Goal: Information Seeking & Learning: Understand process/instructions

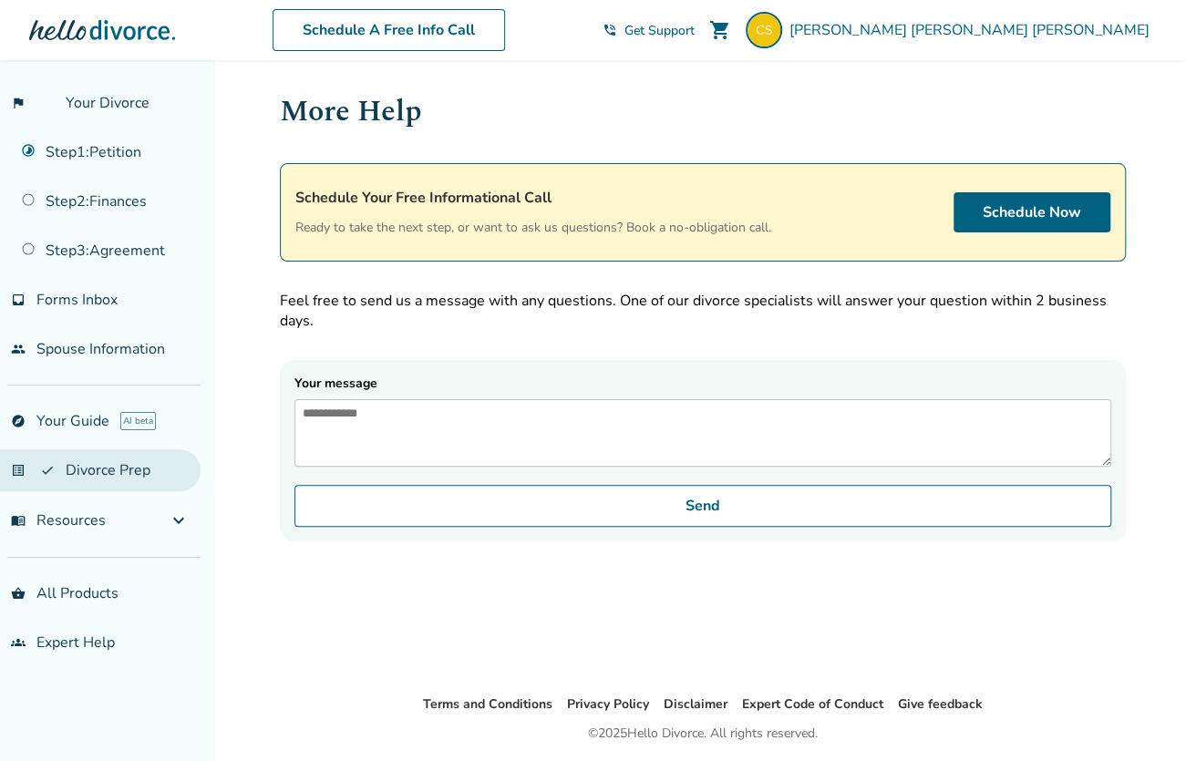
click at [97, 464] on link "list_alt_check Divorce Prep" at bounding box center [100, 471] width 201 height 42
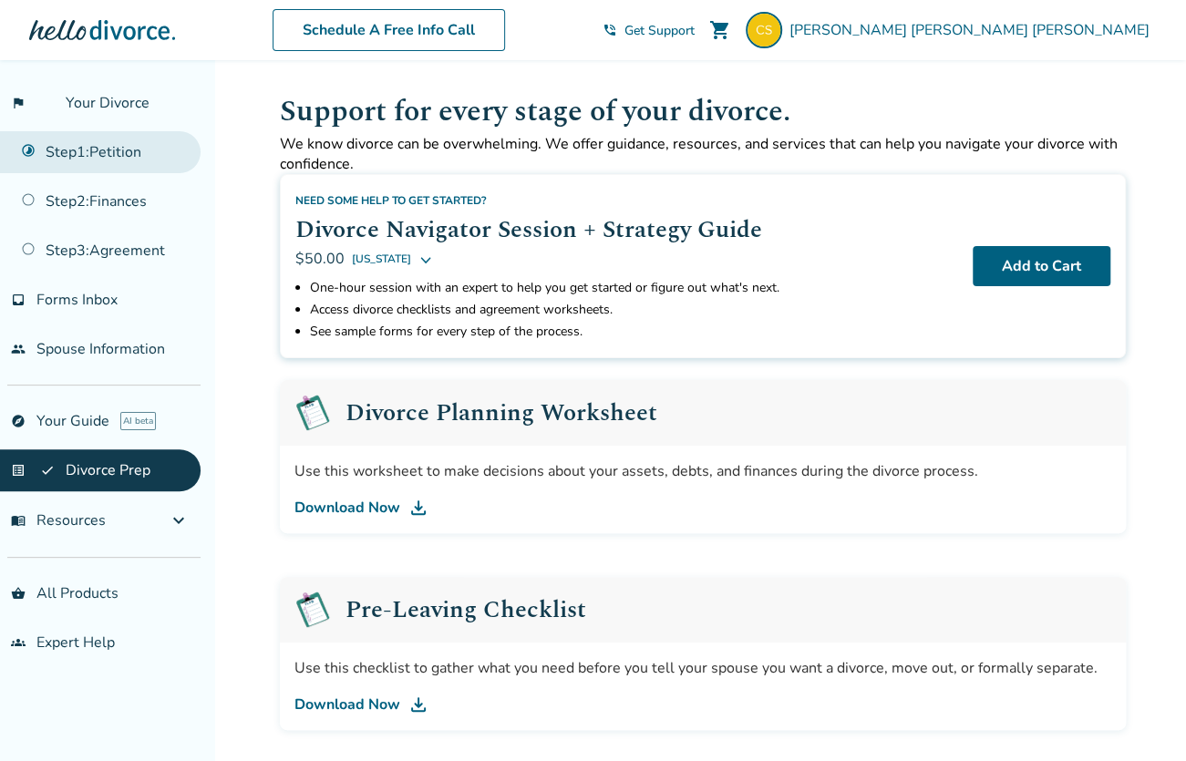
drag, startPoint x: 635, startPoint y: 409, endPoint x: 92, endPoint y: 159, distance: 597.8
click at [92, 159] on link "Step 1 : Petition" at bounding box center [100, 152] width 201 height 42
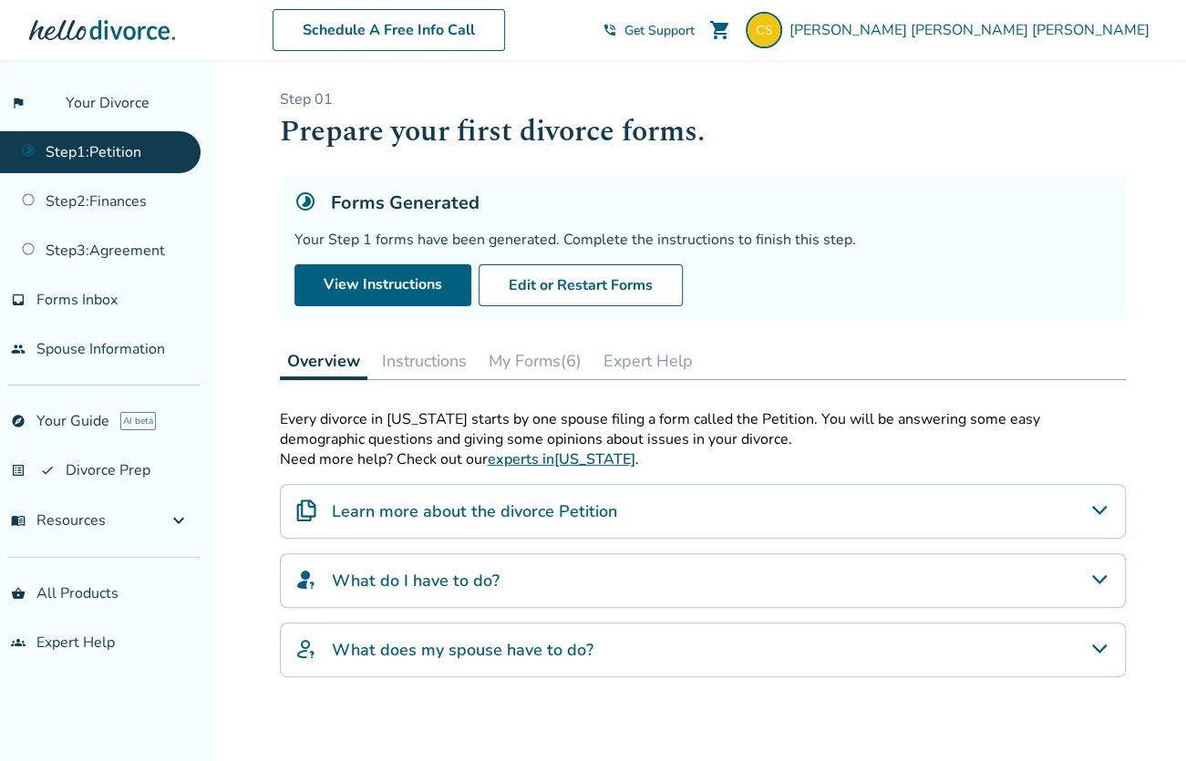
click at [1102, 580] on icon "What do I have to do?" at bounding box center [1100, 580] width 22 height 22
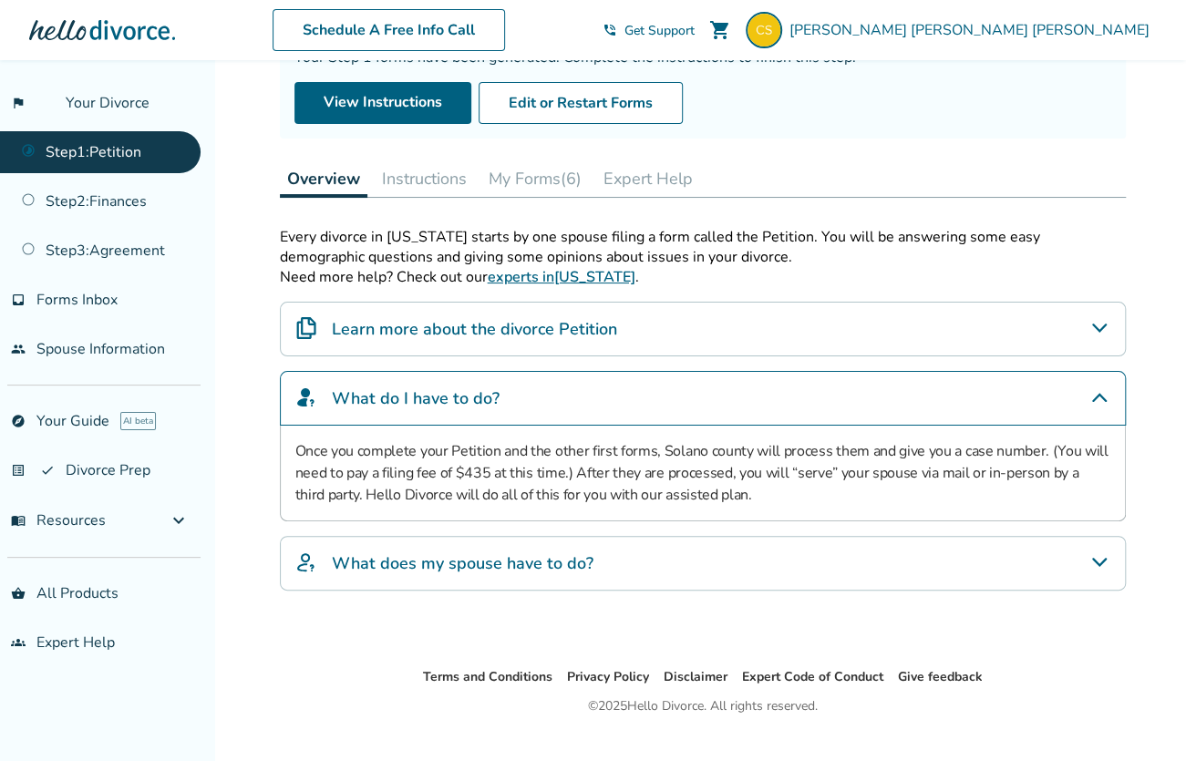
scroll to position [213, 0]
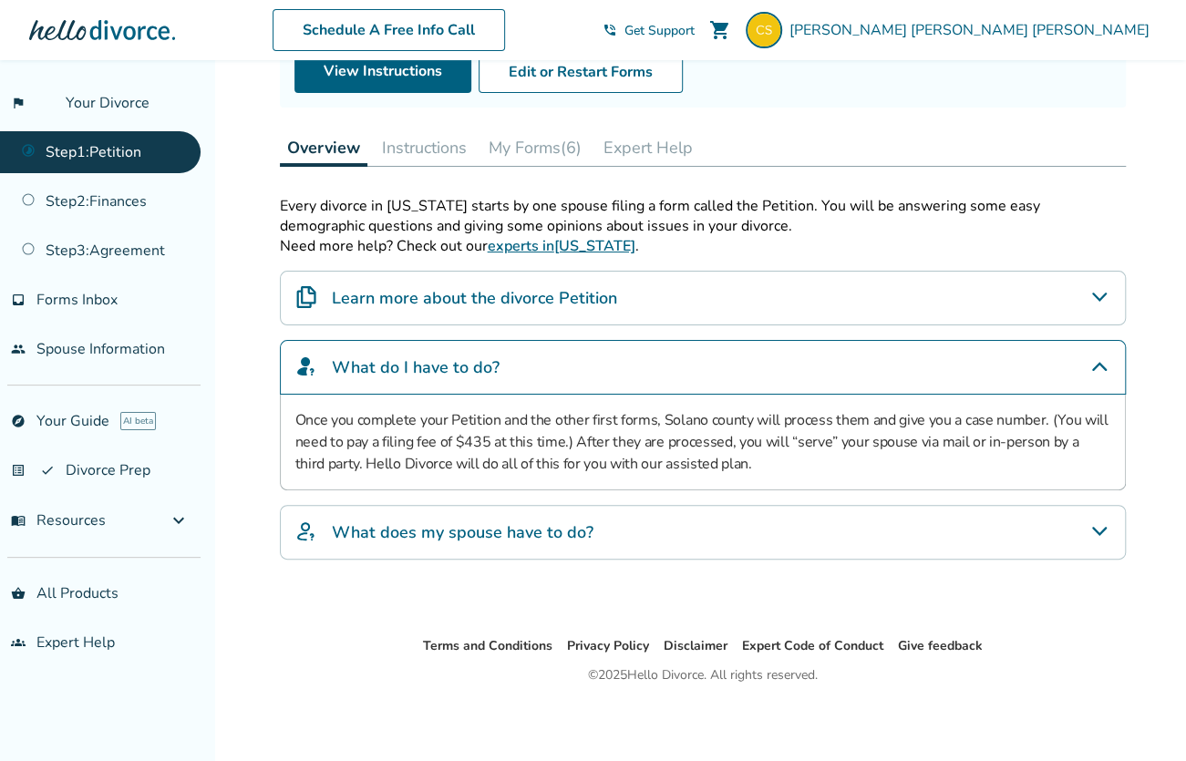
click at [1100, 526] on icon "What does my spouse have to do?" at bounding box center [1100, 532] width 22 height 22
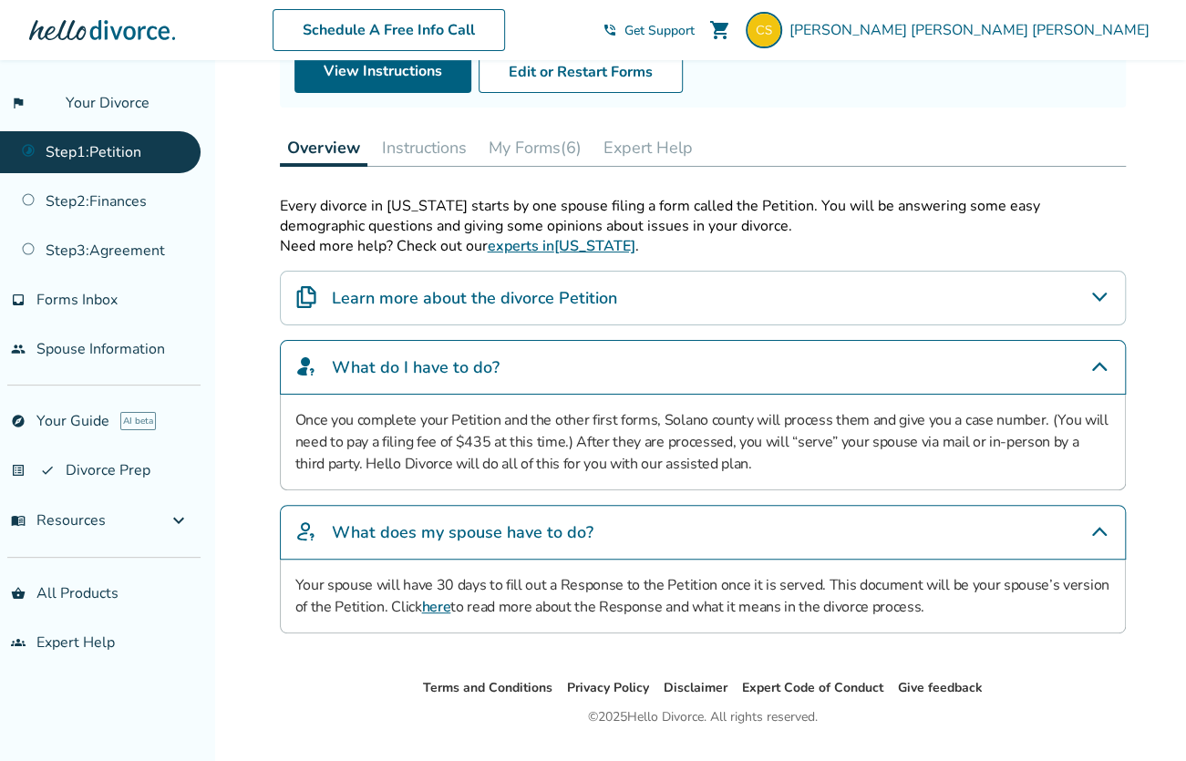
click at [431, 605] on link "here" at bounding box center [435, 607] width 29 height 20
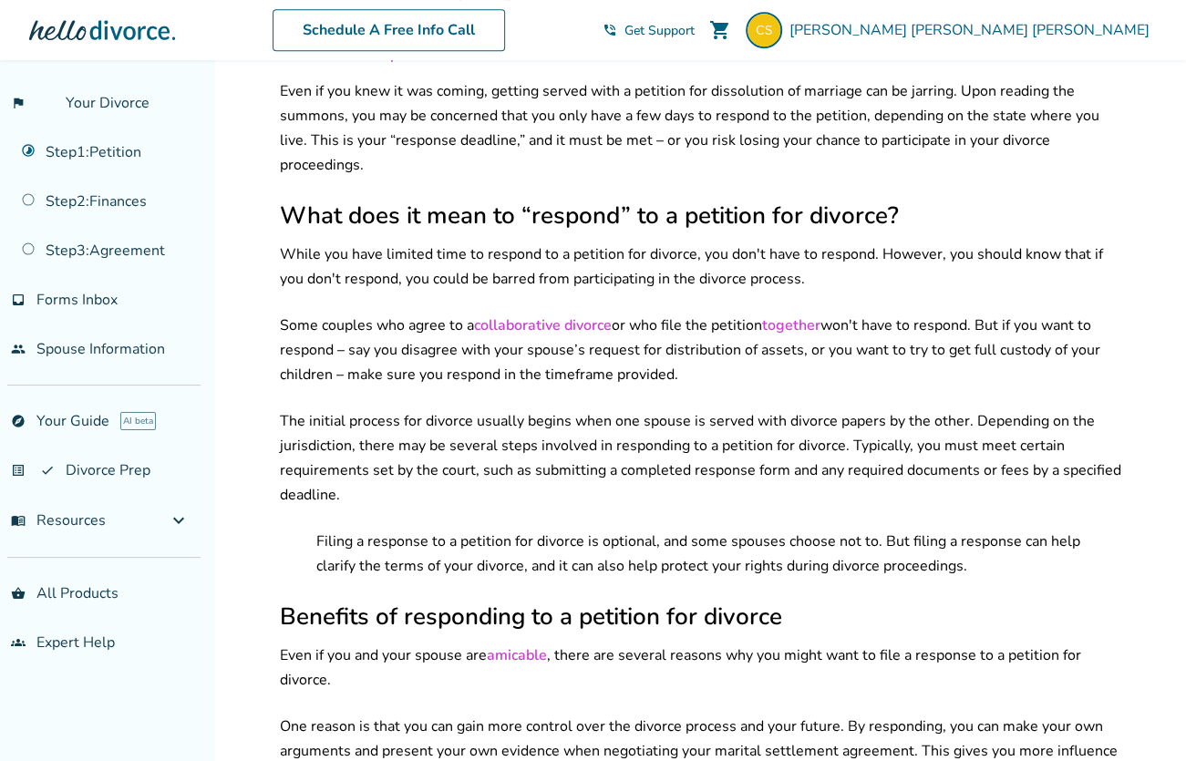
scroll to position [451, 0]
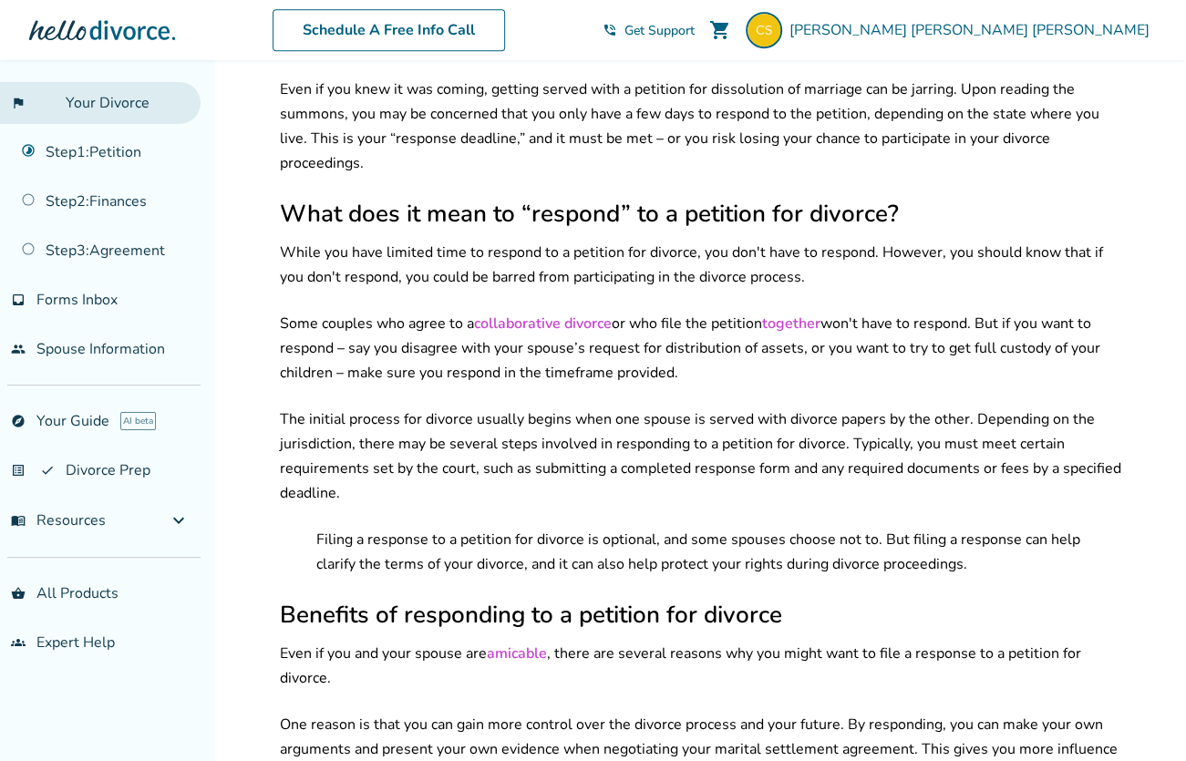
click at [103, 101] on link "flag_2 Your Divorce" at bounding box center [100, 103] width 201 height 42
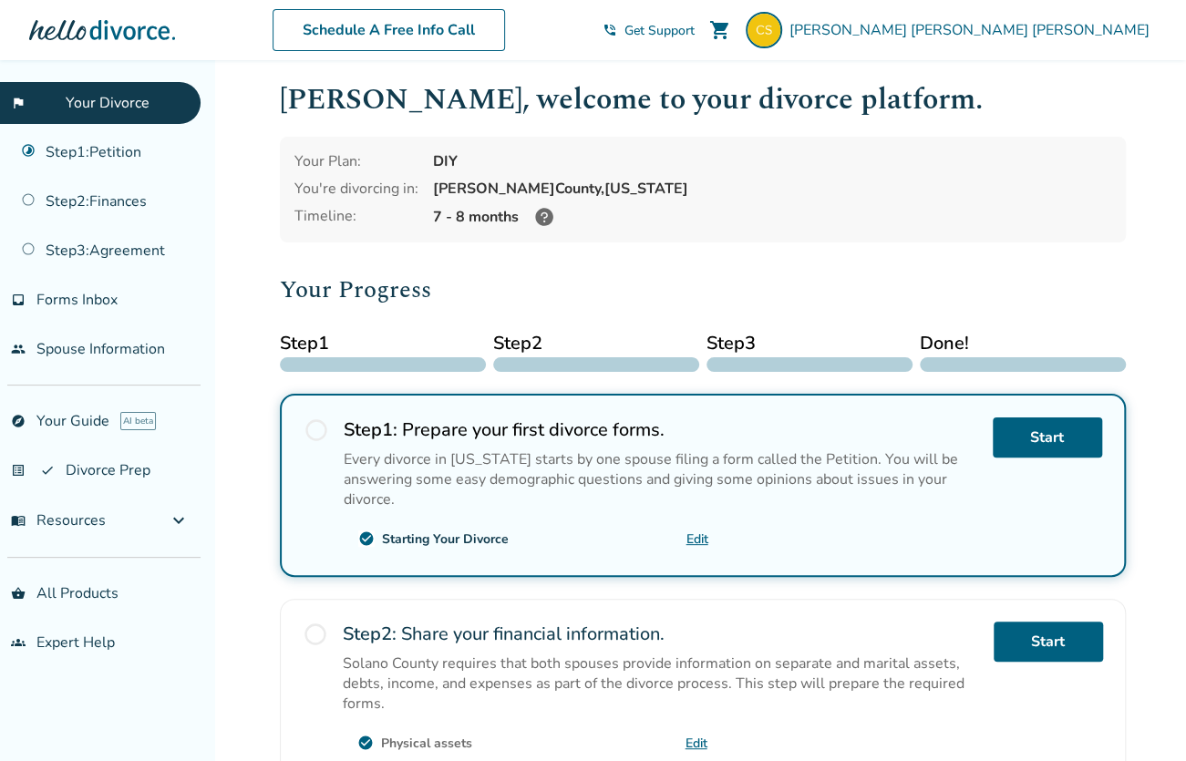
scroll to position [15, 0]
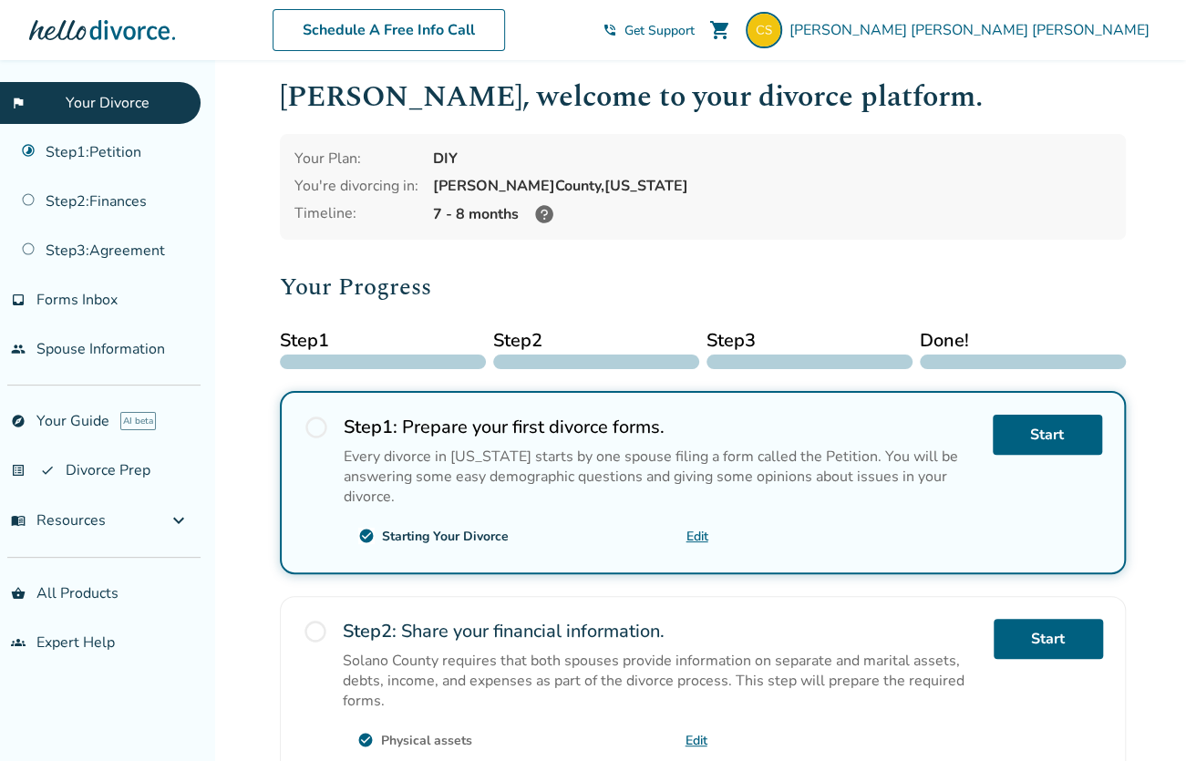
click at [543, 214] on icon at bounding box center [544, 214] width 18 height 18
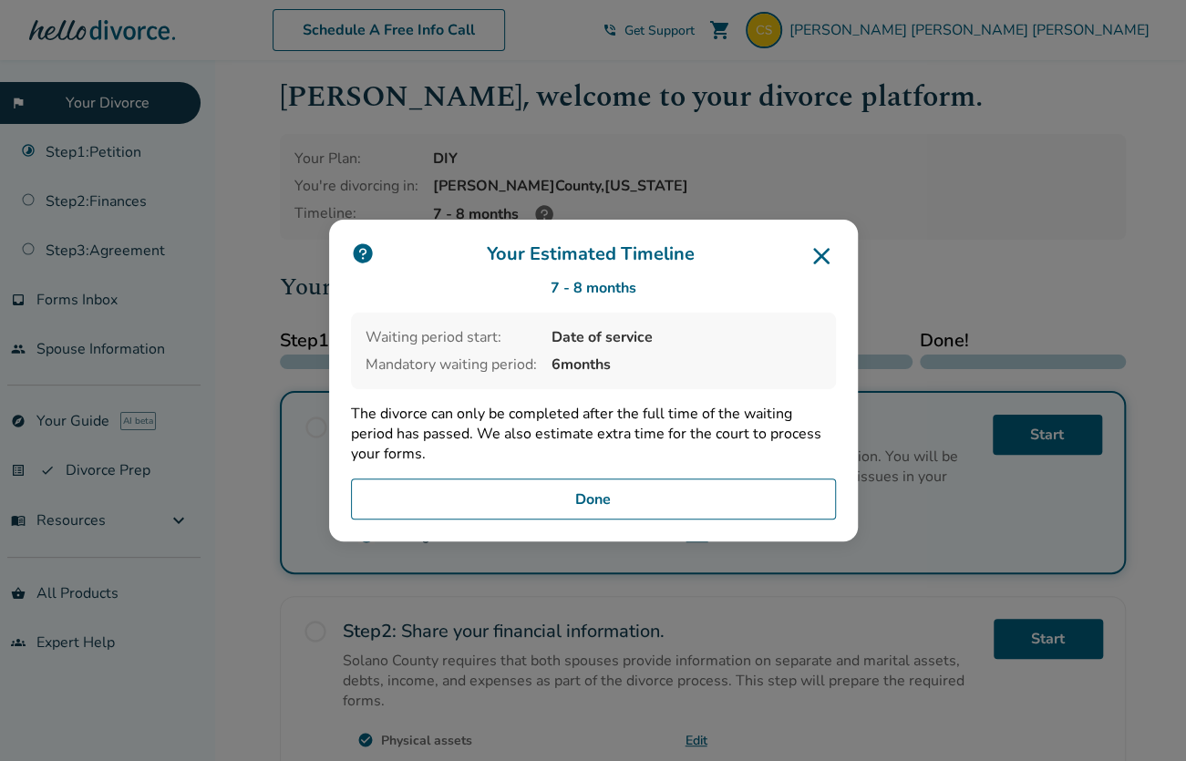
click at [598, 494] on button "Done" at bounding box center [593, 500] width 485 height 42
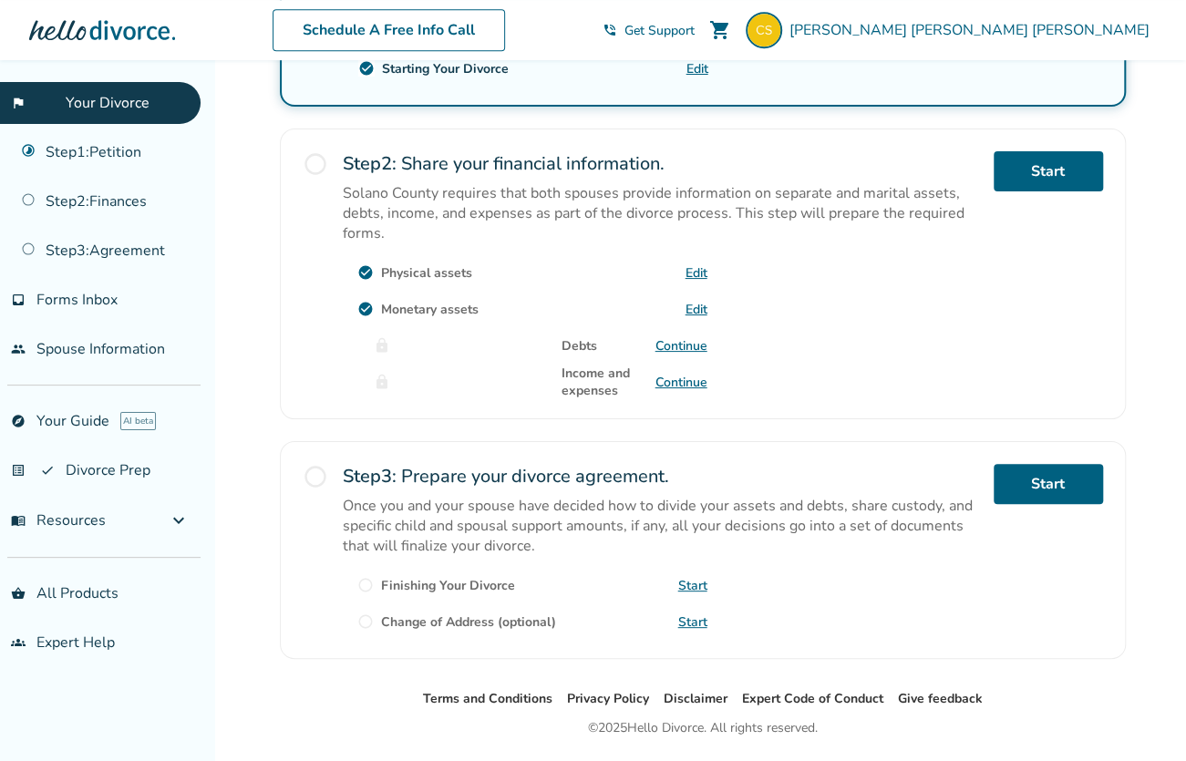
scroll to position [529, 0]
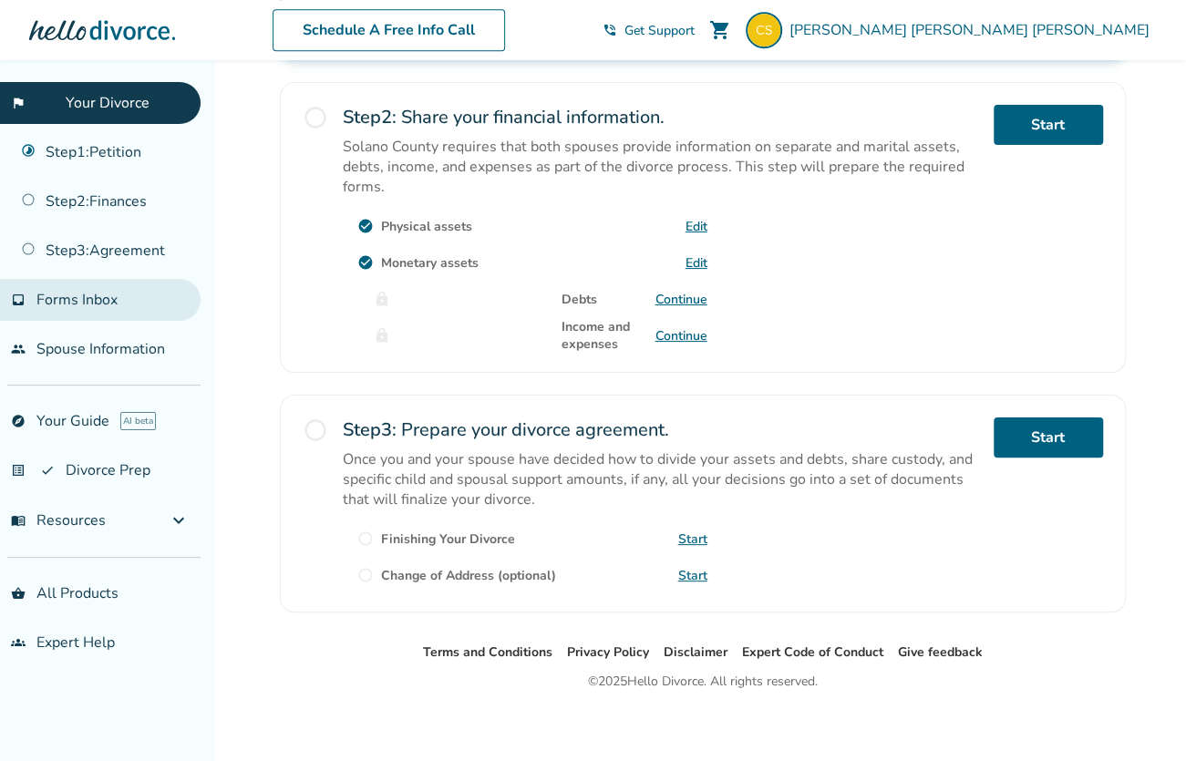
click at [75, 294] on span "Forms Inbox" at bounding box center [76, 300] width 81 height 20
